Goal: Navigation & Orientation: Understand site structure

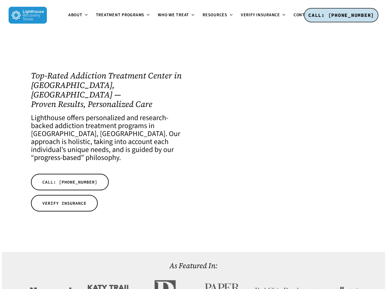
click at [68, 18] on span "About" at bounding box center [75, 15] width 14 height 6
click at [96, 18] on span "Treatment Programs" at bounding box center [120, 15] width 49 height 6
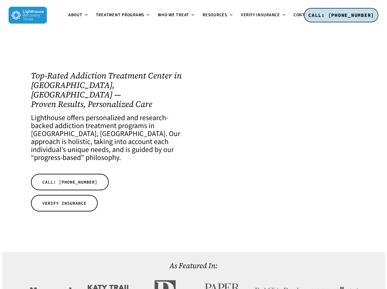
click at [202, 18] on span "Resources" at bounding box center [214, 15] width 25 height 6
